Goal: Task Accomplishment & Management: Use online tool/utility

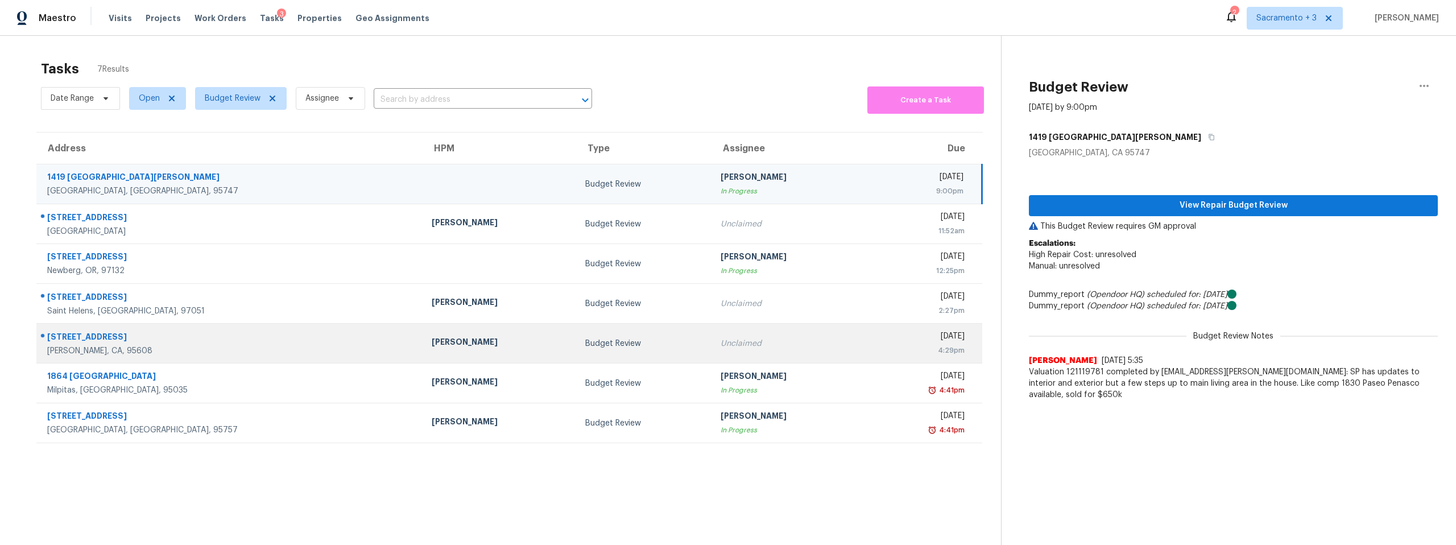
click at [432, 344] on div "[PERSON_NAME]" at bounding box center [500, 343] width 136 height 14
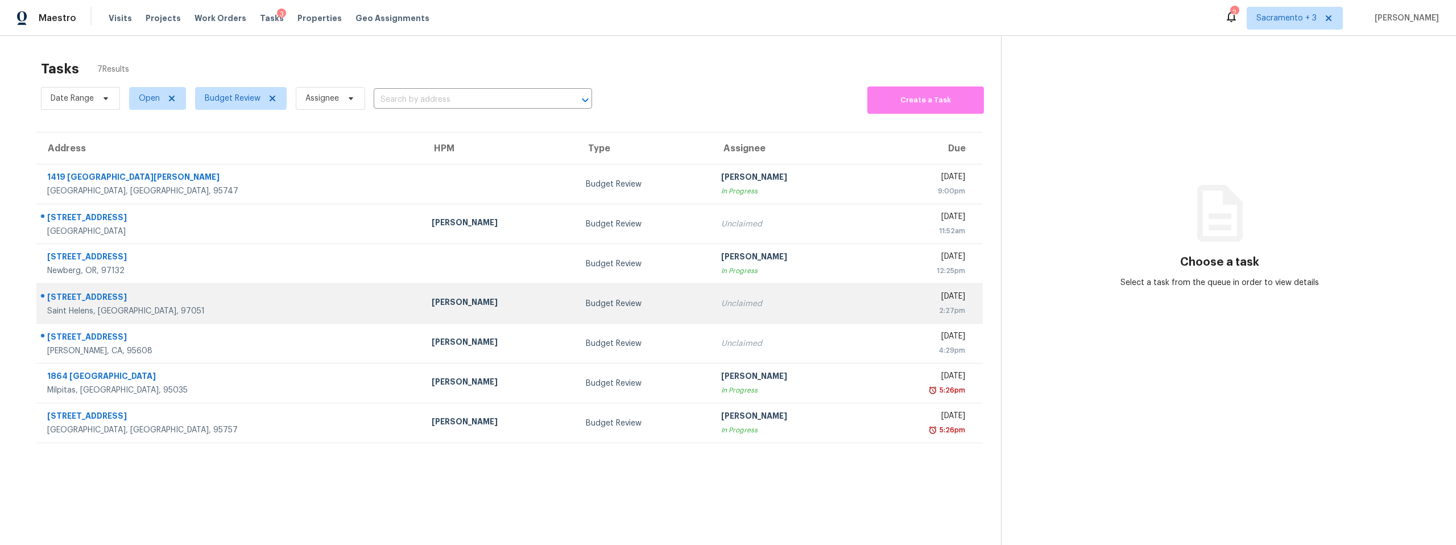
click at [156, 296] on div "325 Sunset Blvd" at bounding box center [230, 298] width 366 height 14
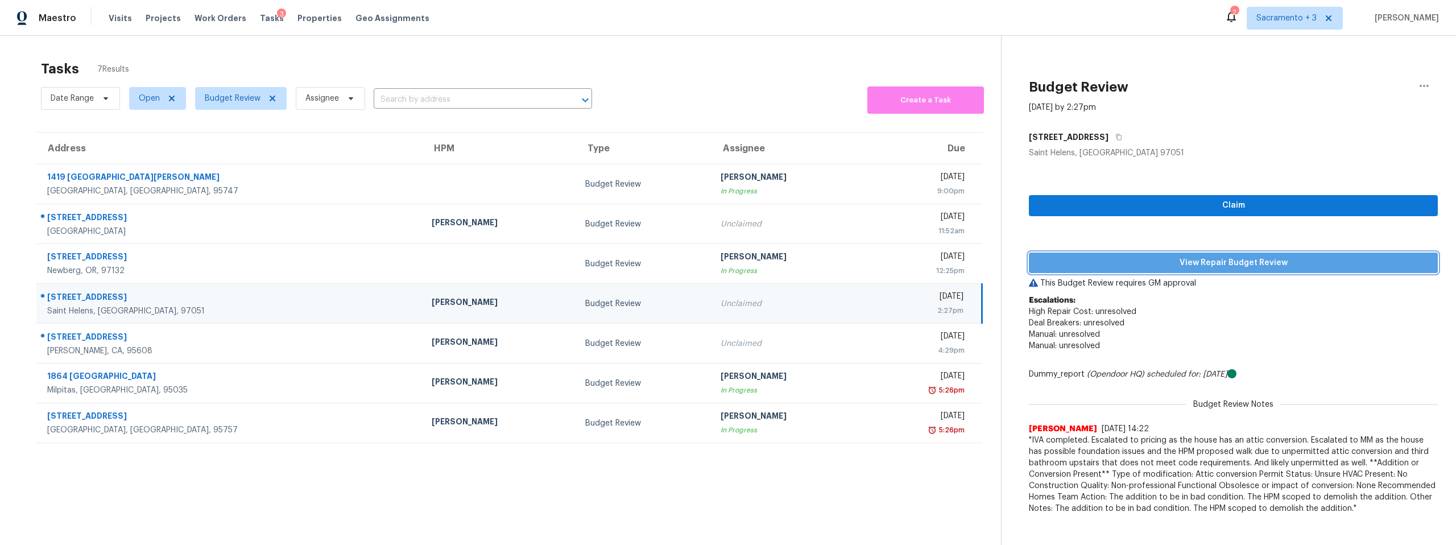
click at [1178, 270] on button "View Repair Budget Review" at bounding box center [1233, 263] width 409 height 21
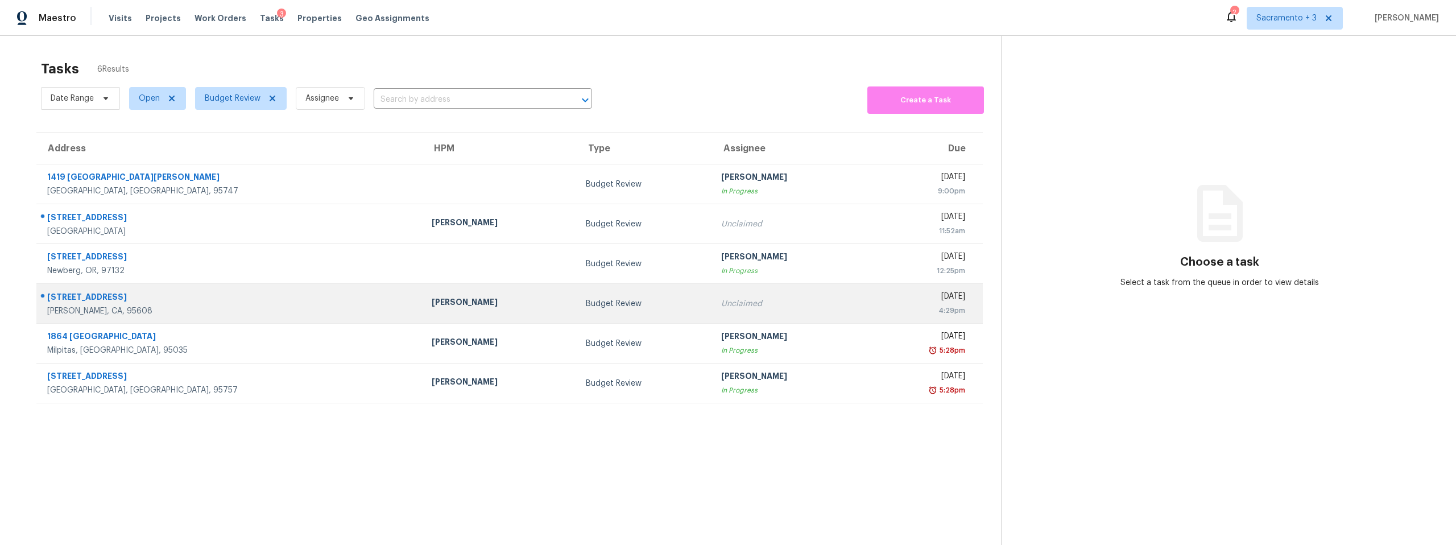
click at [86, 299] on div "[STREET_ADDRESS]" at bounding box center [230, 298] width 366 height 14
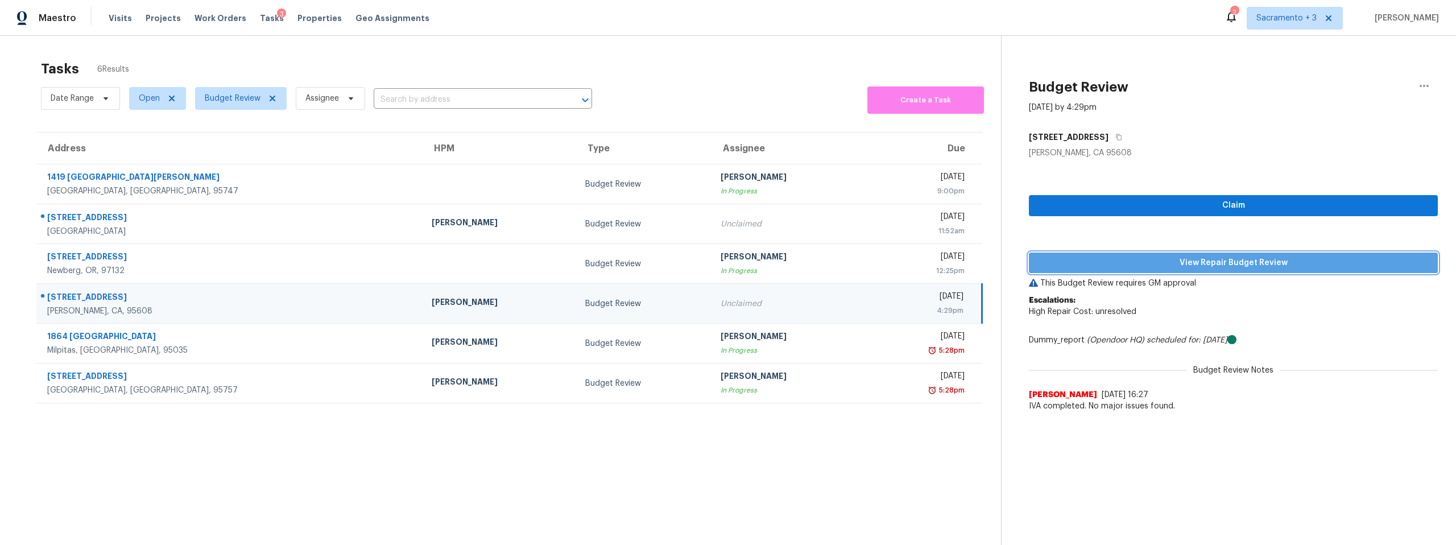
click at [1237, 265] on span "View Repair Budget Review" at bounding box center [1233, 263] width 391 height 14
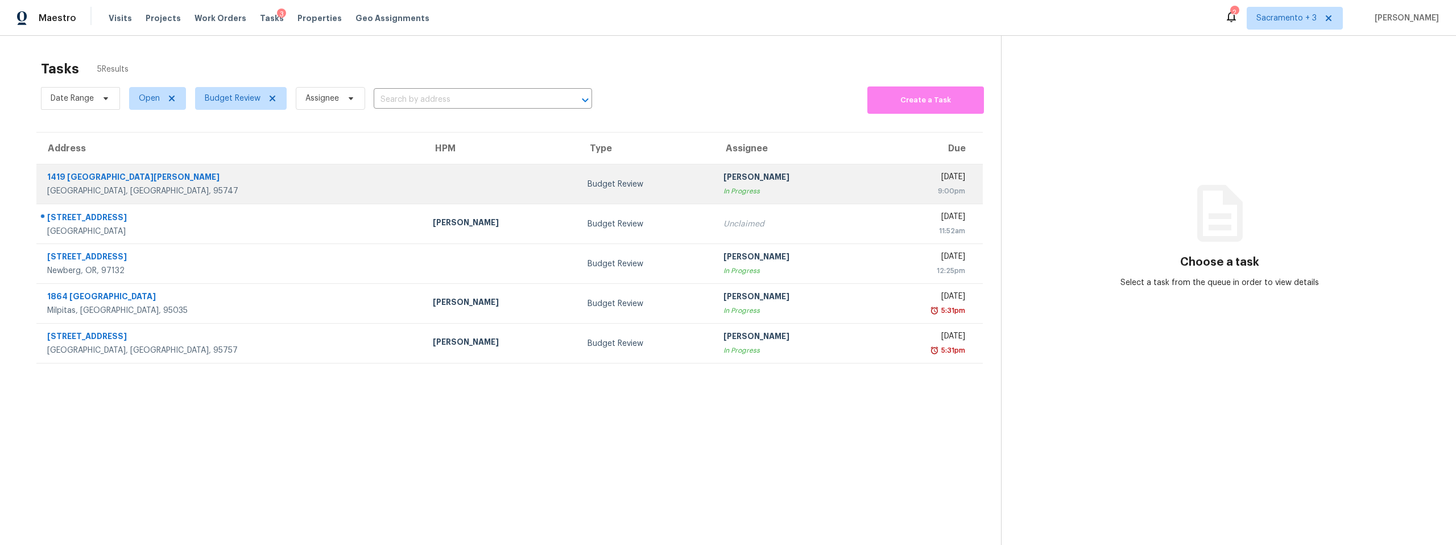
click at [104, 184] on div "1419 [GEOGRAPHIC_DATA][PERSON_NAME]" at bounding box center [230, 178] width 367 height 14
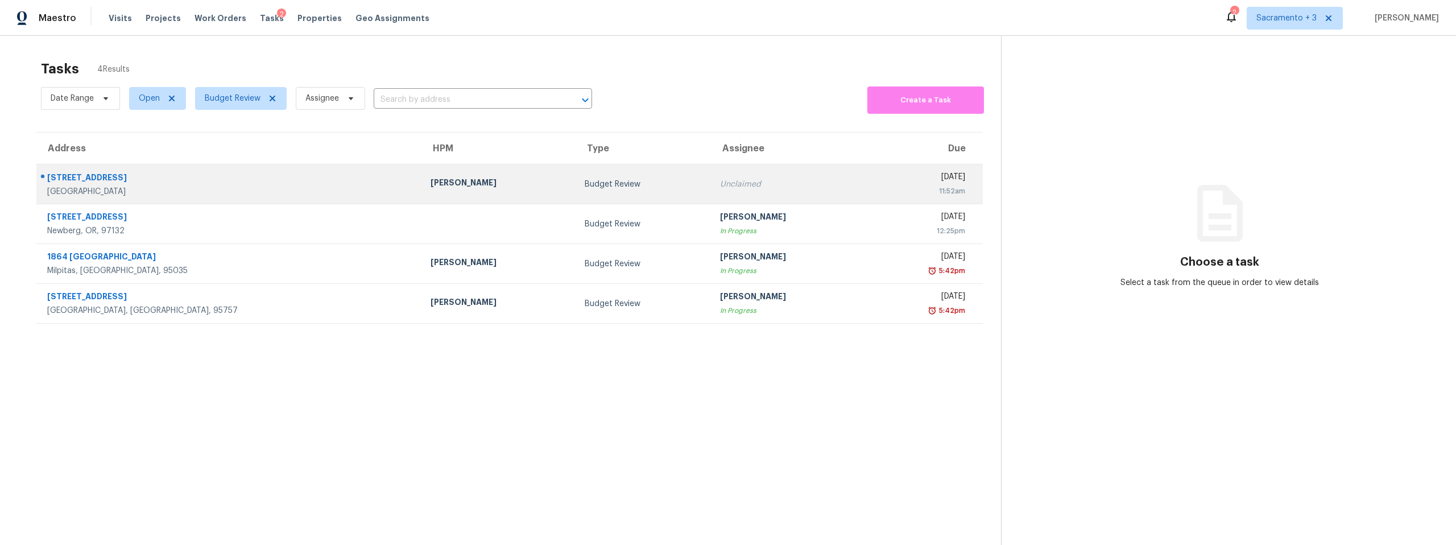
click at [71, 179] on div "[STREET_ADDRESS]" at bounding box center [229, 179] width 365 height 14
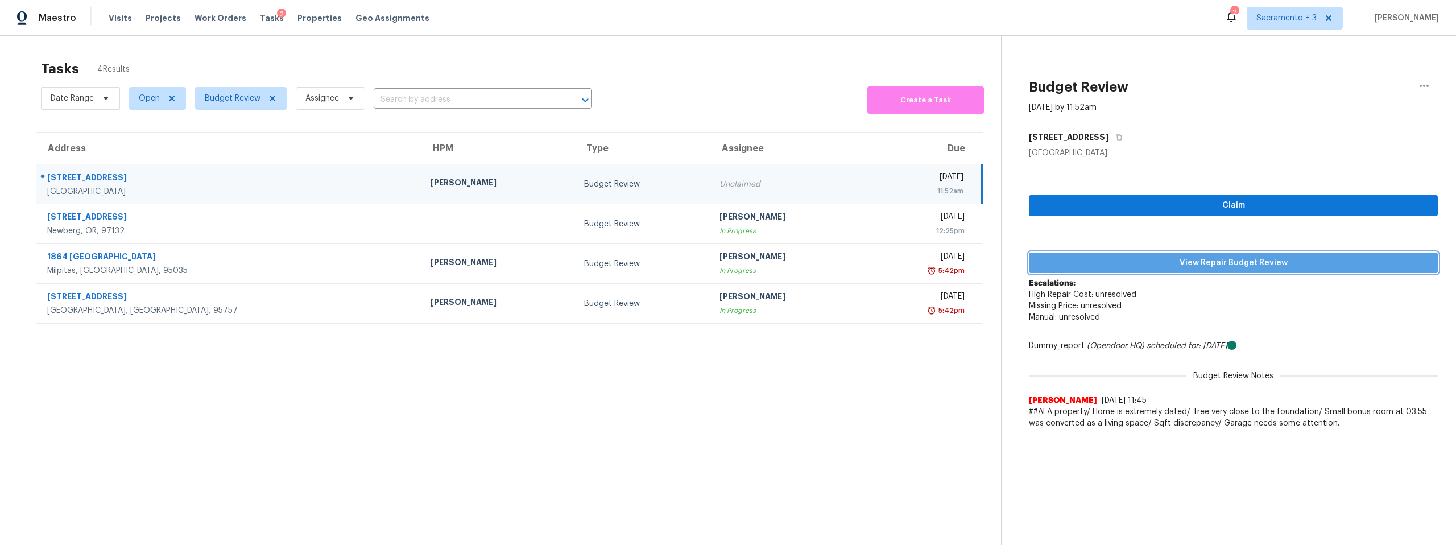
click at [1209, 260] on span "View Repair Budget Review" at bounding box center [1233, 263] width 391 height 14
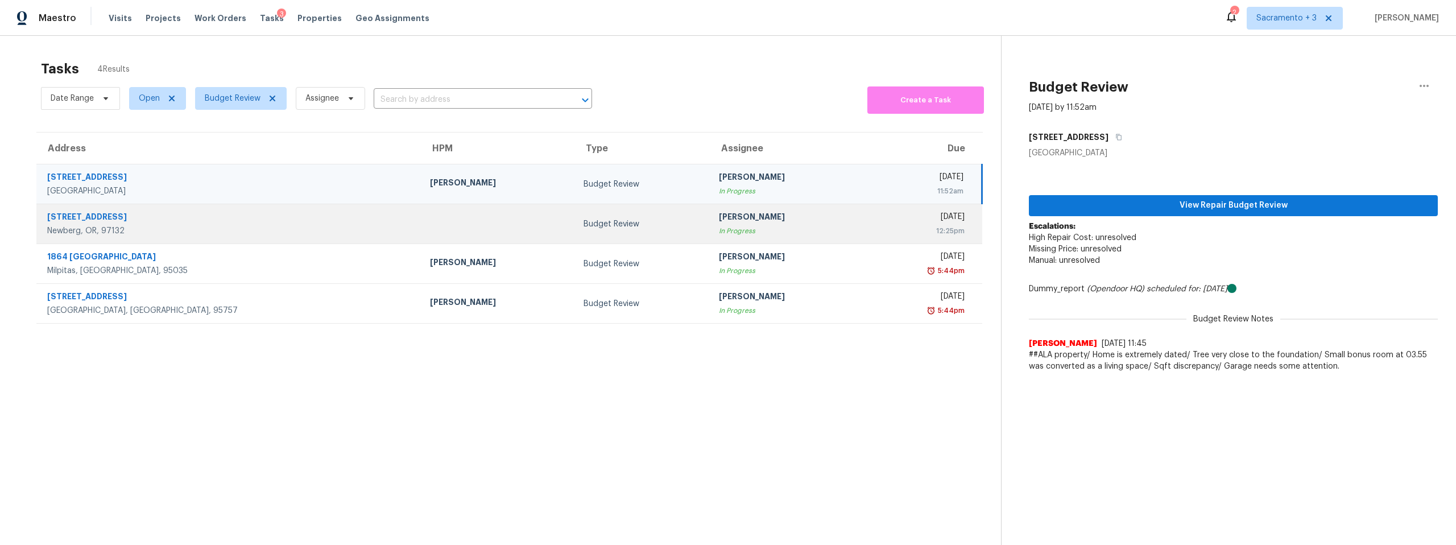
click at [97, 225] on div "[STREET_ADDRESS]" at bounding box center [229, 218] width 365 height 14
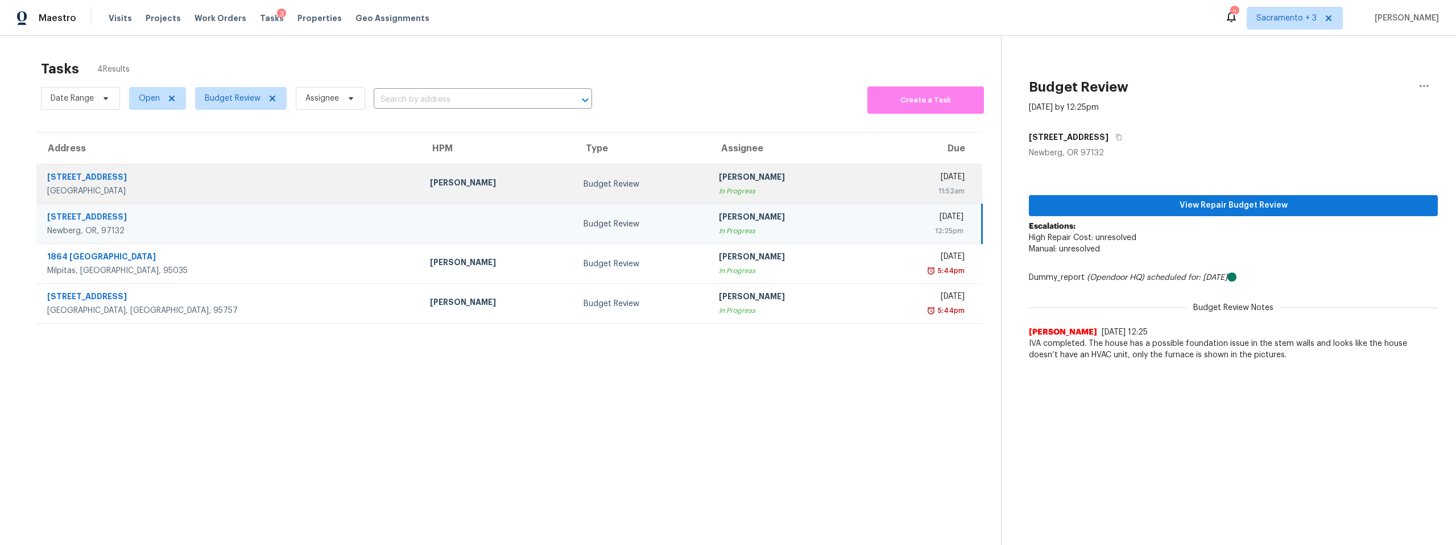
click at [953, 187] on div "11:52am" at bounding box center [919, 190] width 92 height 11
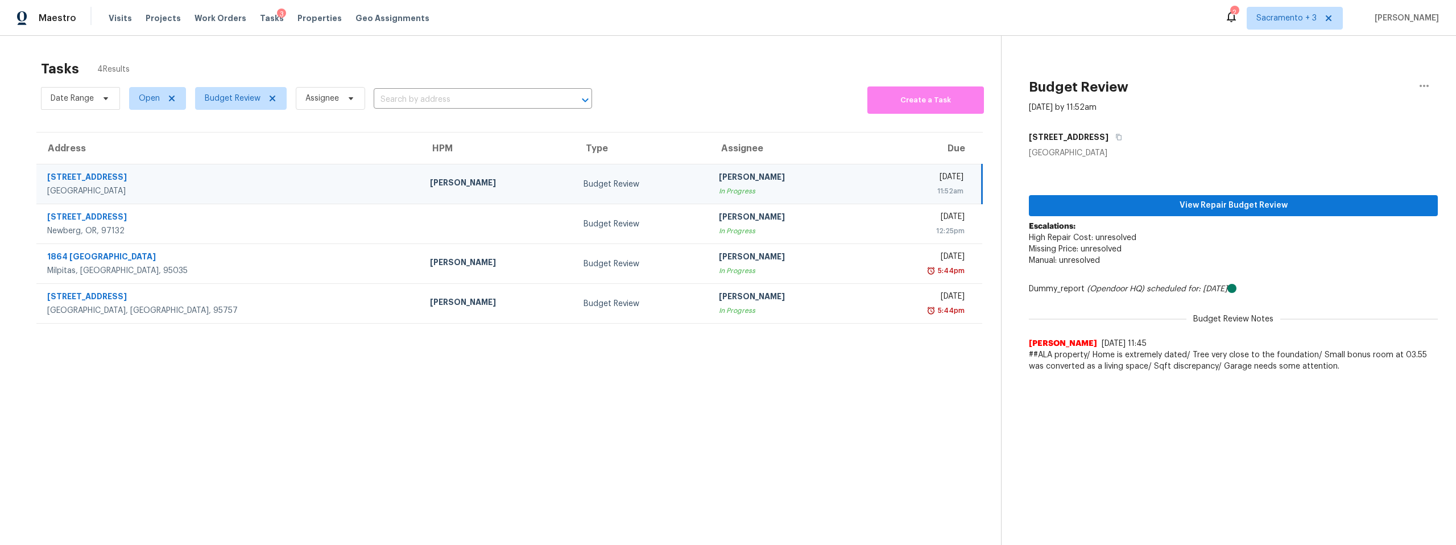
click at [95, 175] on div "88 Cresta Vista Dr" at bounding box center [229, 178] width 365 height 14
click at [153, 191] on div "San Francisco, CA, 94127" at bounding box center [229, 190] width 365 height 11
click at [1278, 204] on span "View Repair Budget Review" at bounding box center [1233, 206] width 391 height 14
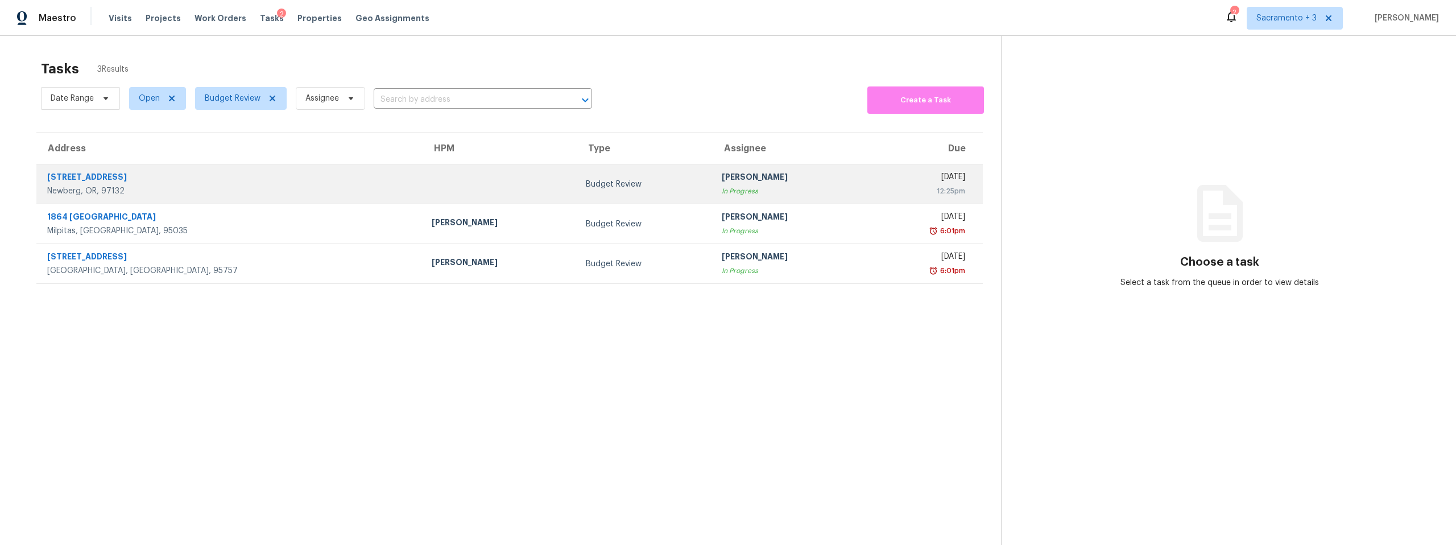
click at [100, 175] on div "[STREET_ADDRESS]" at bounding box center [230, 178] width 366 height 14
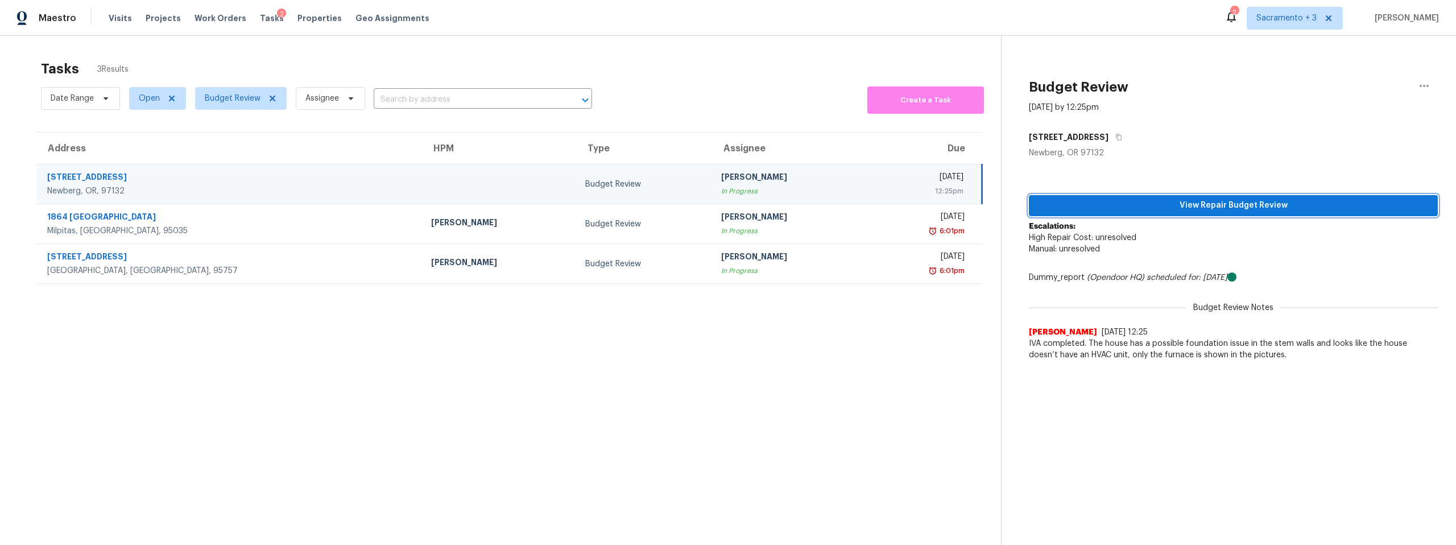
click at [1160, 196] on button "View Repair Budget Review" at bounding box center [1233, 205] width 409 height 21
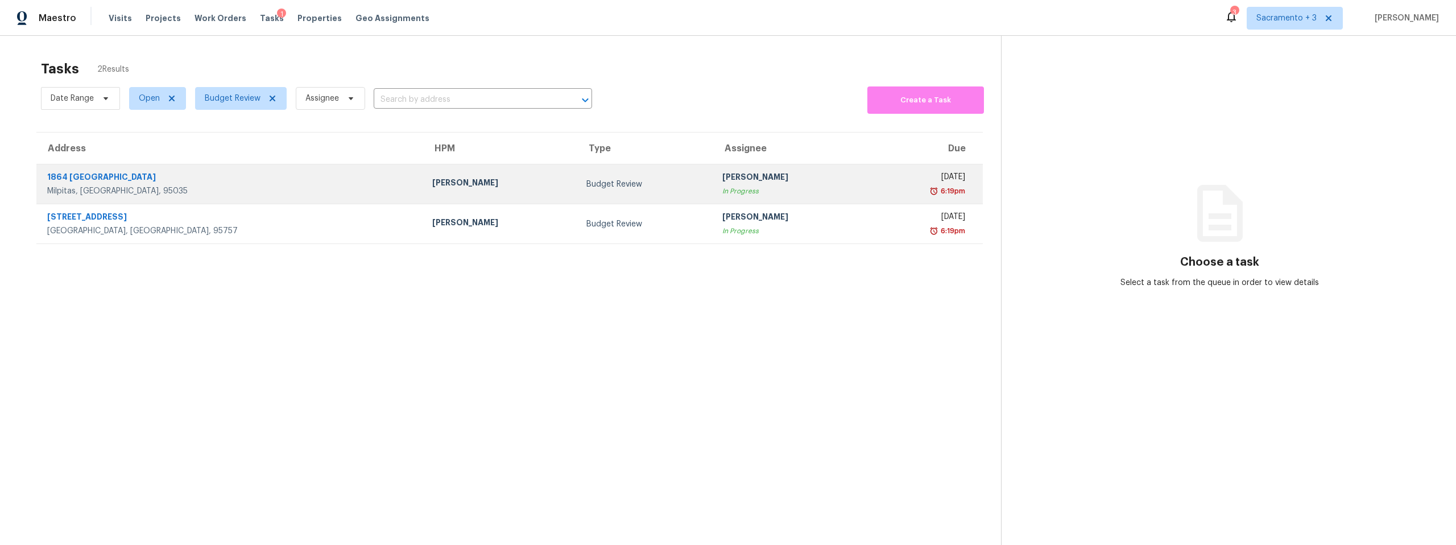
click at [83, 173] on div "1864 [GEOGRAPHIC_DATA]" at bounding box center [230, 178] width 367 height 14
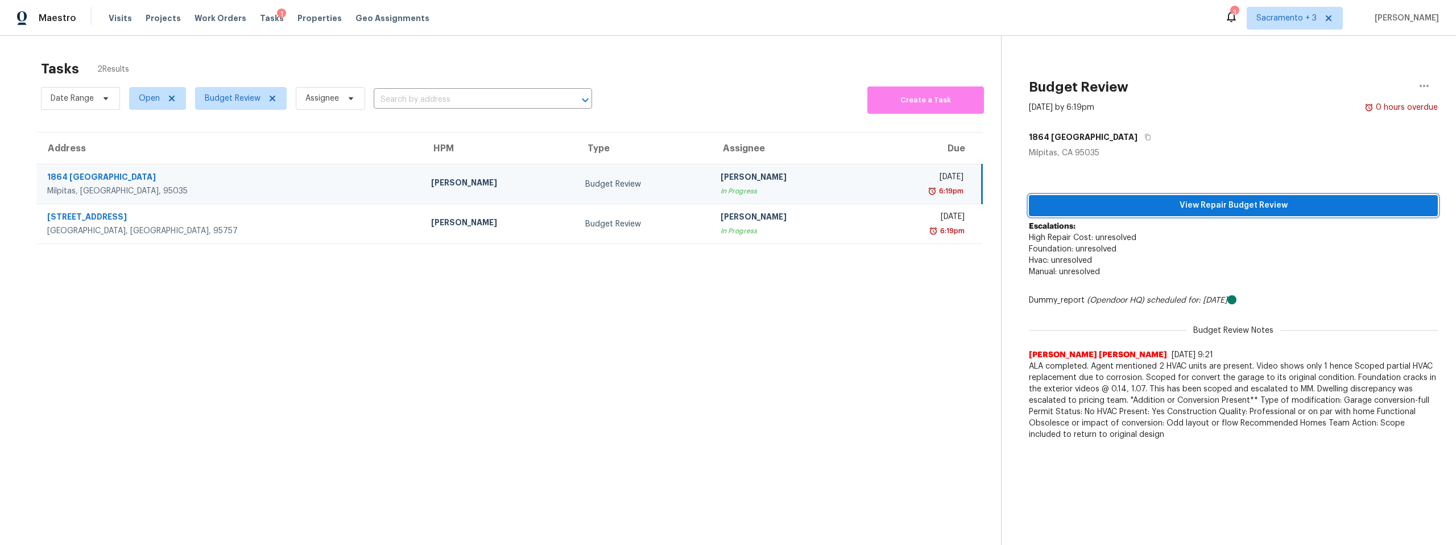
click at [1211, 203] on span "View Repair Budget Review" at bounding box center [1233, 206] width 391 height 14
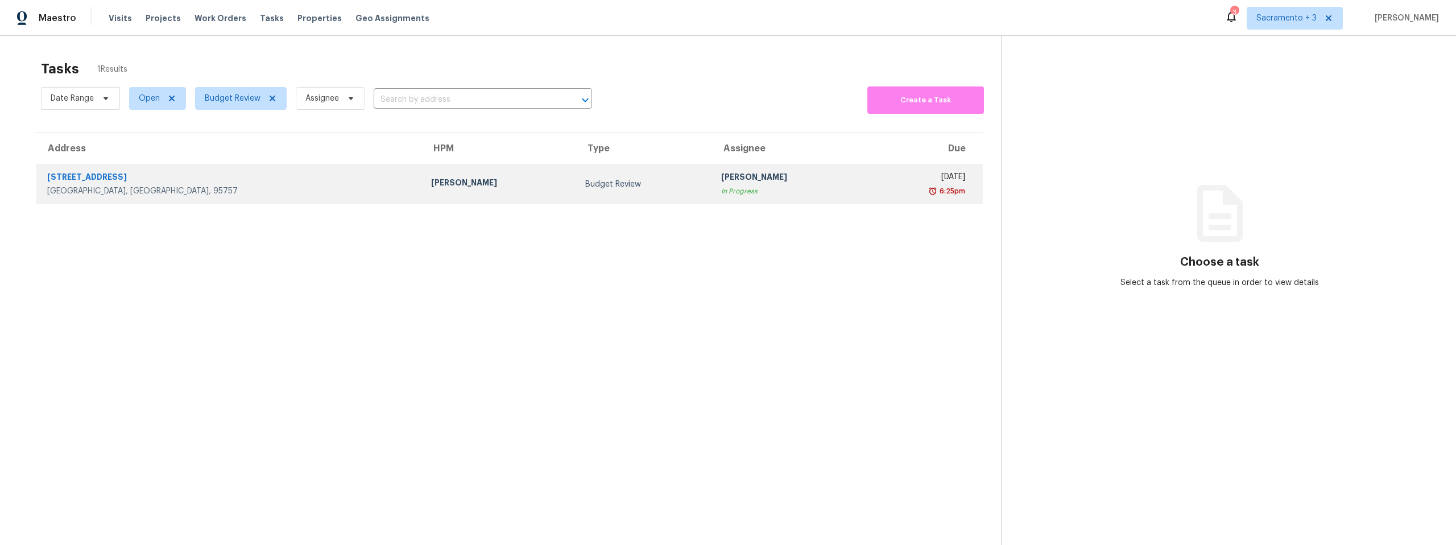
click at [94, 179] on div "[STREET_ADDRESS]" at bounding box center [230, 178] width 366 height 14
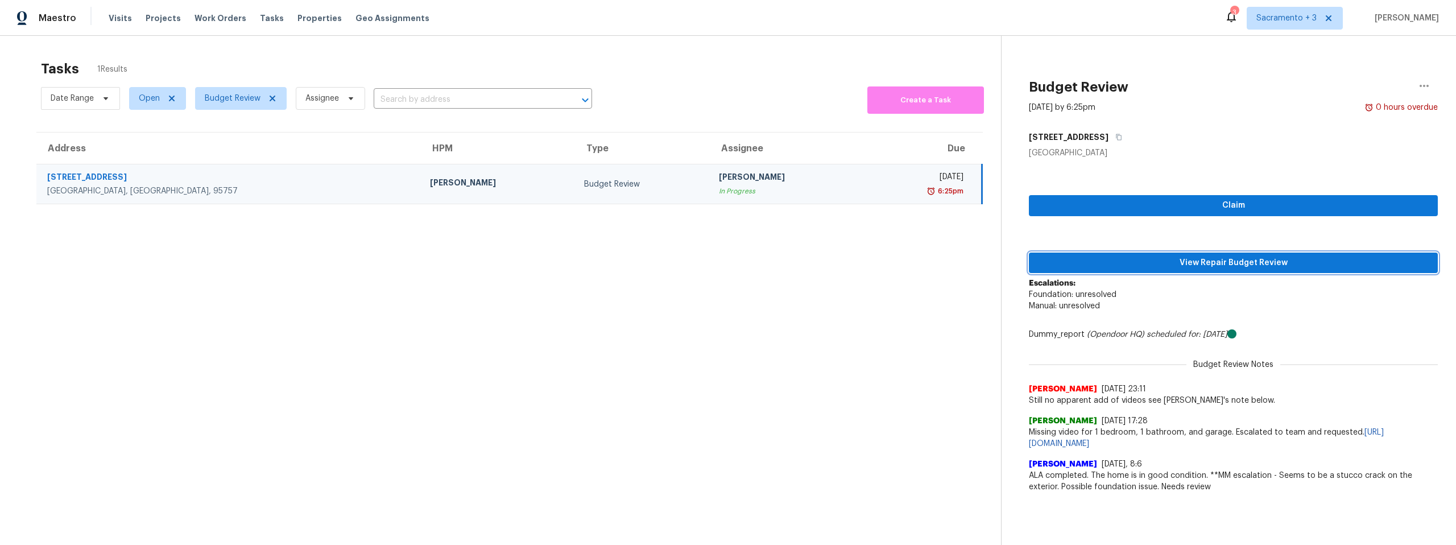
click at [1216, 266] on span "View Repair Budget Review" at bounding box center [1233, 263] width 391 height 14
